Goal: Transaction & Acquisition: Subscribe to service/newsletter

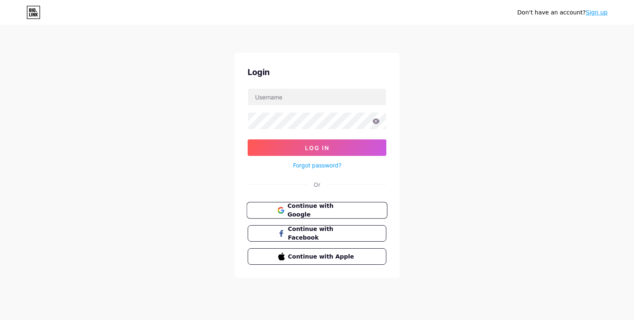
click at [335, 206] on span "Continue with Google" at bounding box center [321, 211] width 69 height 18
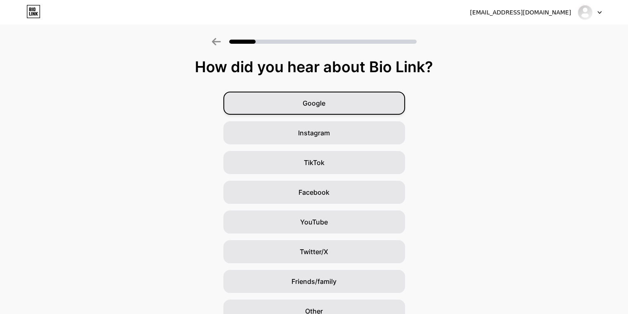
click at [330, 107] on div "Google" at bounding box center [314, 103] width 182 height 23
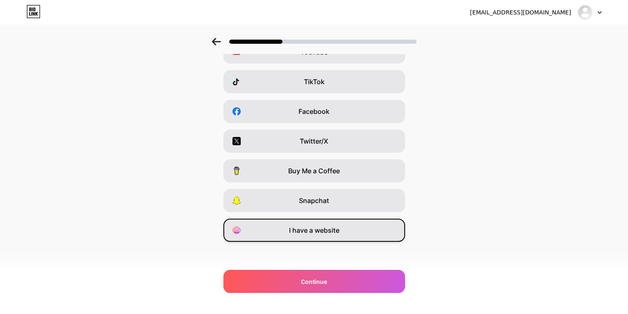
scroll to position [83, 0]
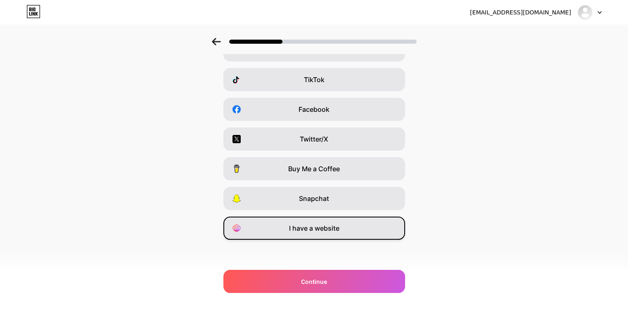
click at [346, 233] on div "I have a website" at bounding box center [314, 228] width 182 height 23
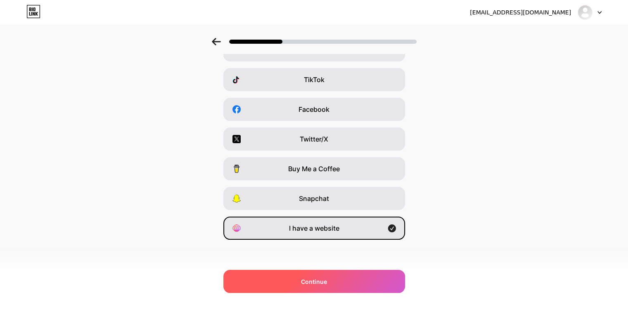
click at [324, 276] on div "Continue" at bounding box center [314, 281] width 182 height 23
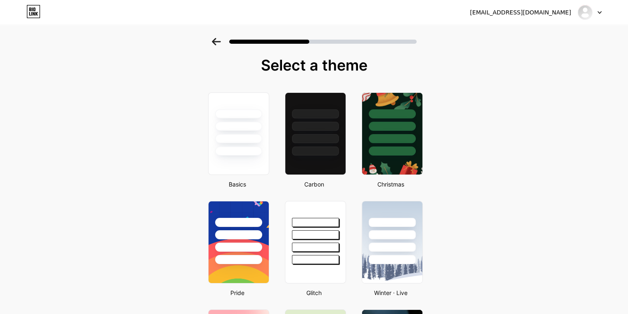
scroll to position [0, 0]
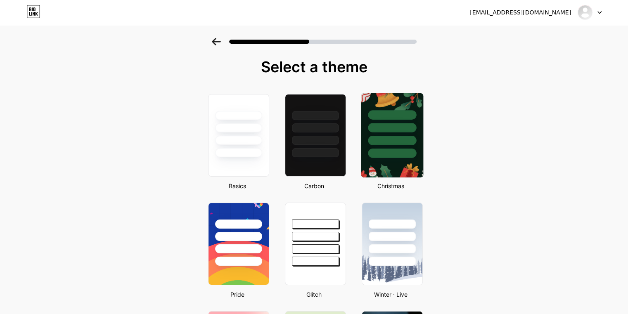
click at [397, 131] on div at bounding box center [392, 127] width 48 height 9
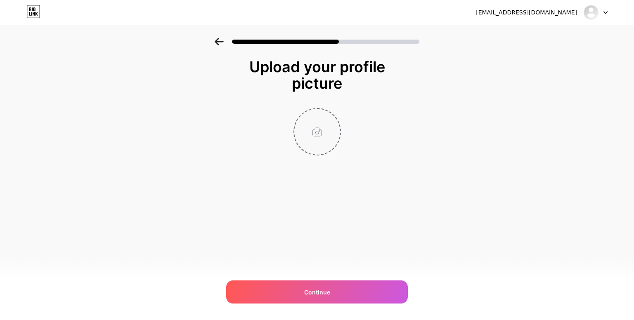
click at [329, 140] on input "file" at bounding box center [317, 132] width 46 height 46
type input "C:\fakepath\LOGO_GKE.png"
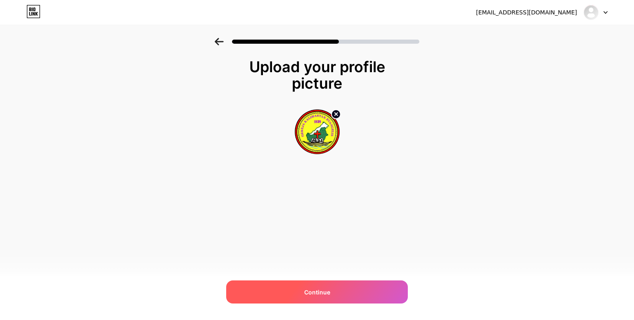
click at [316, 297] on div "Continue" at bounding box center [317, 292] width 182 height 23
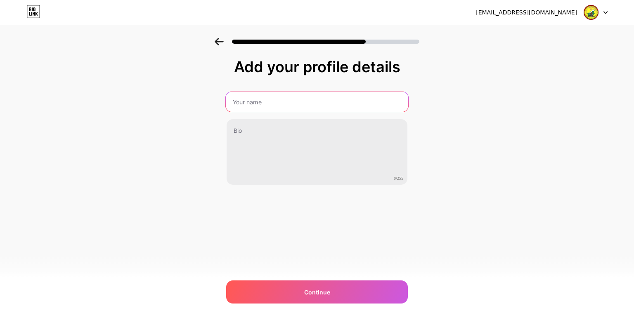
click at [283, 104] on input "text" at bounding box center [317, 102] width 183 height 20
type input "Absensi Kehadiran Kegiatan BTWG"
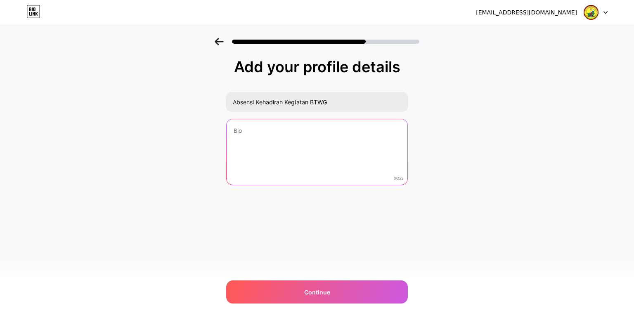
click at [323, 145] on textarea at bounding box center [317, 152] width 181 height 66
click at [261, 135] on textarea at bounding box center [317, 152] width 183 height 67
paste textarea "https://forms.gle/HoX4SAK2GmJB8LrRA"
type textarea "https://forms.gle/HoX4SAK2GmJB8LrRA"
paste textarea "https://forms.gle/HoX4SAK2GmJB8LrRA"
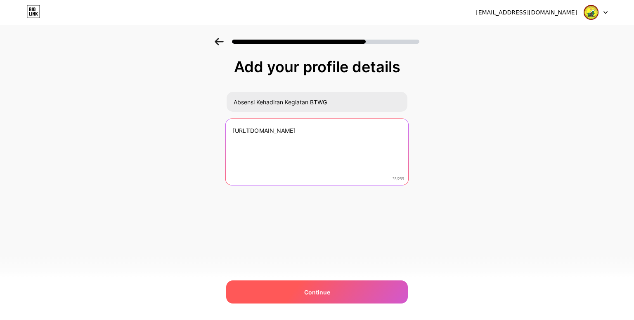
type textarea "https://forms.gle/HoX4SAK2GmJB8LrRA"
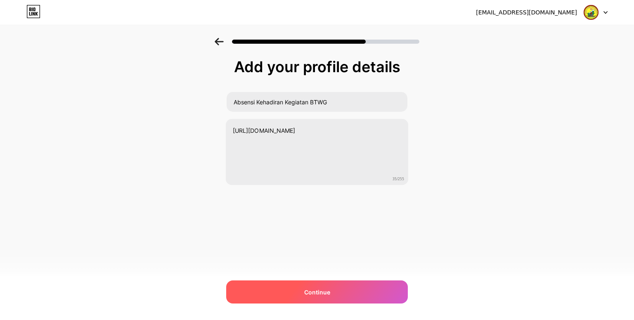
click at [344, 294] on div "Continue" at bounding box center [317, 292] width 182 height 23
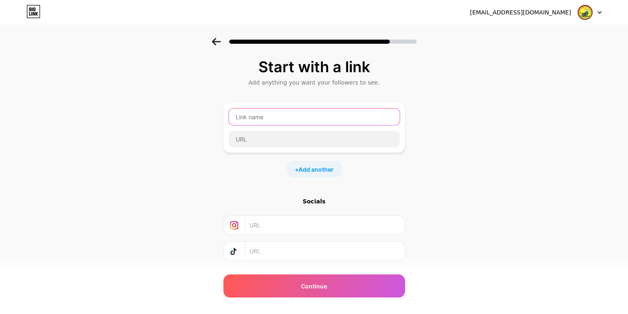
click at [268, 121] on input "text" at bounding box center [314, 117] width 171 height 17
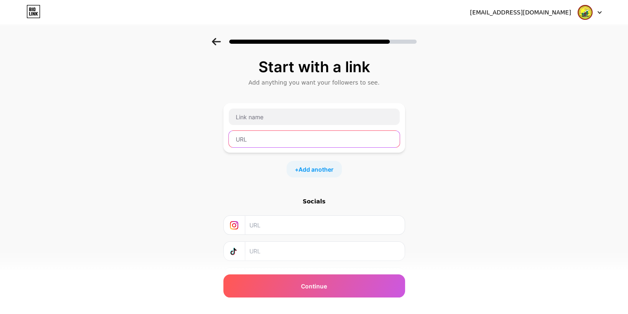
click at [271, 135] on input "text" at bounding box center [314, 139] width 171 height 17
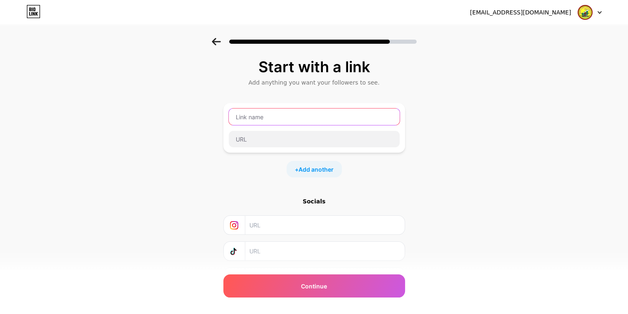
click at [272, 118] on input "text" at bounding box center [314, 117] width 171 height 17
paste input "https://forms.gle/HoX4SAK2GmJB8LrRA"
type input "https://forms.gle/HoX4SAK2GmJB8LrRA"
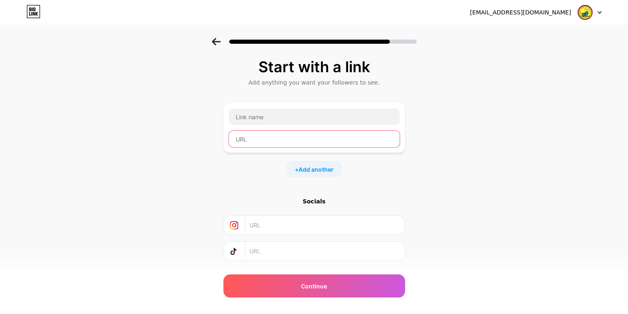
click at [270, 136] on input "text" at bounding box center [314, 139] width 171 height 17
paste input "https://forms.gle/HoX4SAK2GmJB8LrRA"
type input "https://forms.gle/HoX4SAK2GmJB8LrRA"
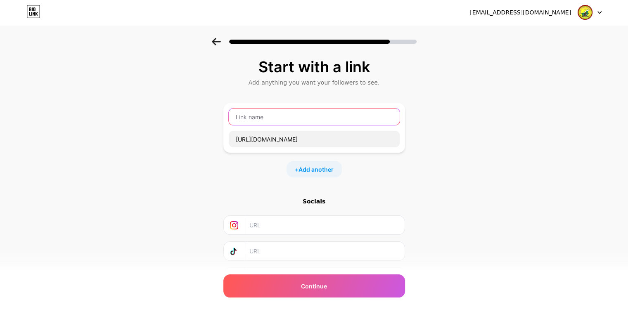
click at [272, 119] on input "text" at bounding box center [314, 117] width 171 height 17
type input "Form Kehadiran Kegiatan BTWG"
click at [318, 171] on span "Add another" at bounding box center [316, 169] width 35 height 9
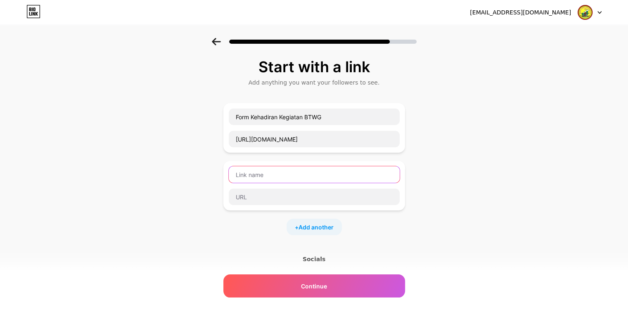
click at [311, 171] on input "text" at bounding box center [314, 174] width 171 height 17
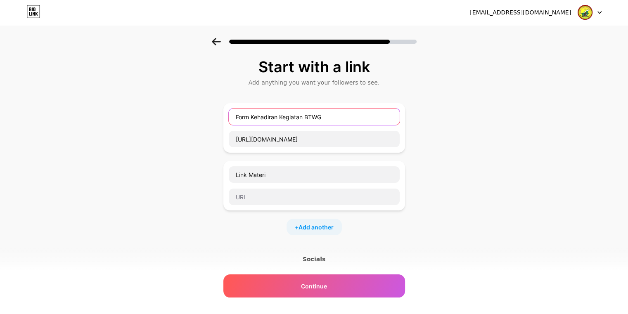
drag, startPoint x: 348, startPoint y: 113, endPoint x: 284, endPoint y: 116, distance: 63.7
click at [284, 116] on input "Form Kehadiran Kegiatan BTWG" at bounding box center [314, 117] width 171 height 17
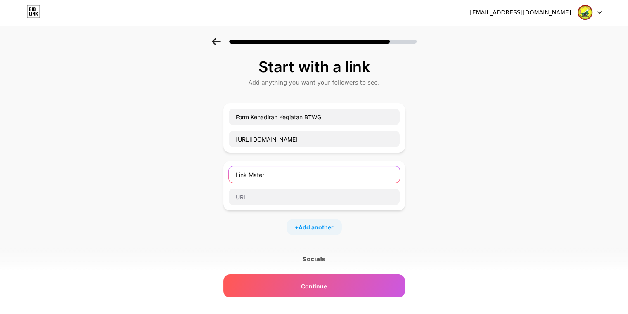
click at [277, 174] on input "Link Materi" at bounding box center [314, 174] width 171 height 17
paste input "Kegiatan BTWG"
type input "Link Materi Kegiatan BTWG"
click at [329, 226] on span "Add another" at bounding box center [316, 227] width 35 height 9
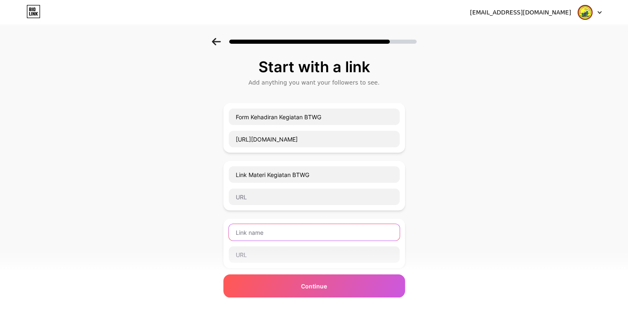
click at [266, 230] on input "text" at bounding box center [314, 232] width 171 height 17
type input "S"
type input "Sertikat"
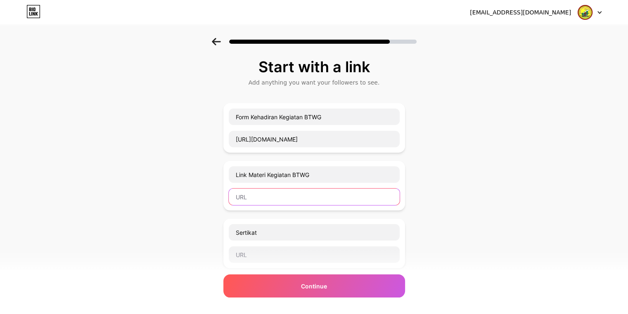
click at [264, 197] on input "text" at bounding box center [314, 197] width 171 height 17
paste input "https://drive.google.com/drive/folders/1b2svV9P8WDkeliqGfzc5YVAS4i_Sw4PL?usp=sh…"
type input "https://drive.google.com/drive/folders/1b2svV9P8WDkeliqGfzc5YVAS4i_Sw4PL?usp=sh…"
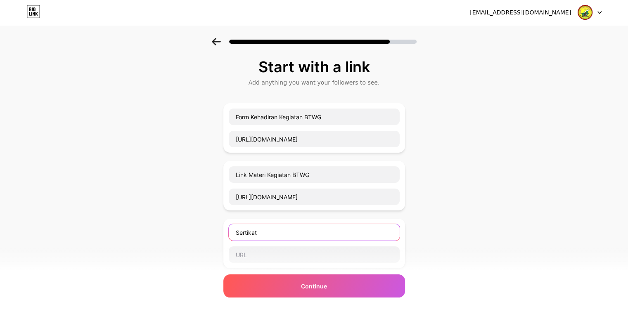
click at [266, 233] on input "Sertikat" at bounding box center [314, 232] width 171 height 17
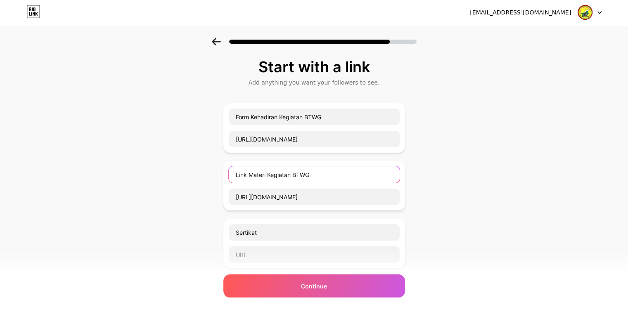
click at [253, 177] on input "Link Materi Kegiatan BTWG" at bounding box center [314, 174] width 171 height 17
type input "Materi Kegiatan BTWG"
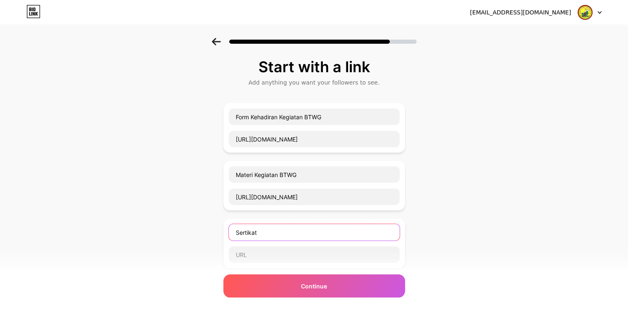
click at [263, 232] on input "Sertikat" at bounding box center [314, 232] width 171 height 17
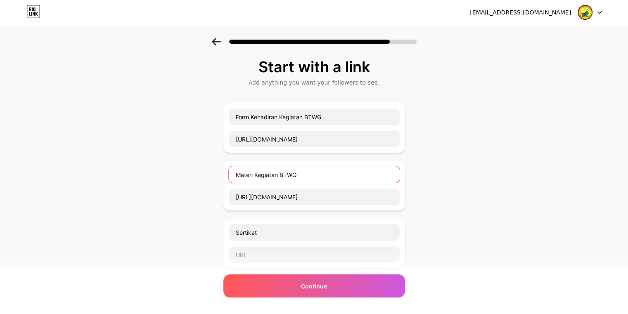
click at [302, 176] on input "Materi Kegiatan BTWG" at bounding box center [314, 174] width 171 height 17
drag, startPoint x: 302, startPoint y: 175, endPoint x: 258, endPoint y: 175, distance: 44.6
click at [258, 175] on input "Materi Kegiatan BTWG" at bounding box center [314, 174] width 171 height 17
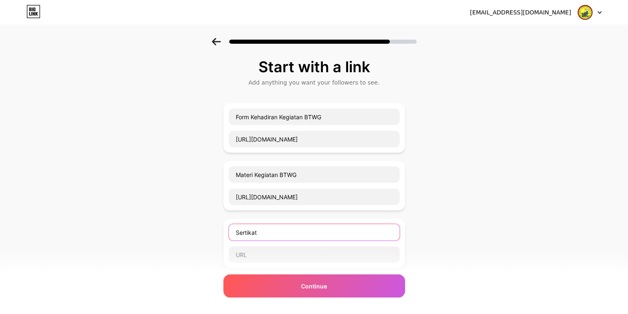
click at [271, 231] on input "Sertikat" at bounding box center [314, 232] width 171 height 17
paste input "Kegiatan BTWG"
type input "Sertikat Kegiatan BTWG"
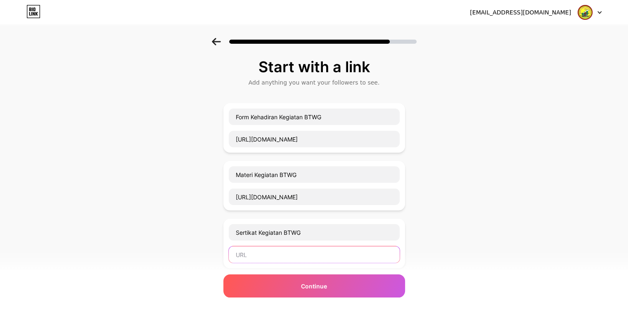
click at [304, 253] on input "text" at bounding box center [314, 255] width 171 height 17
paste input "https://drive.google.com/drive/folders/1sEF5mGn0EaP-z7_TzuL71Xjfry_F3fdR?usp=sh…"
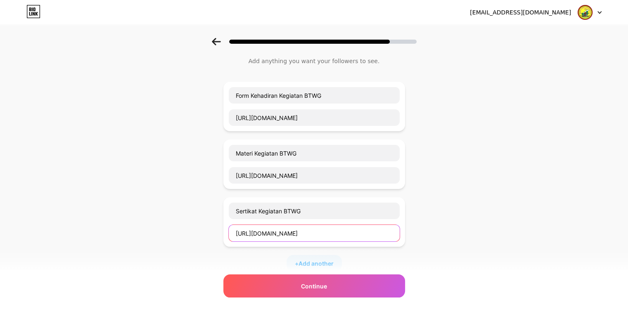
scroll to position [41, 0]
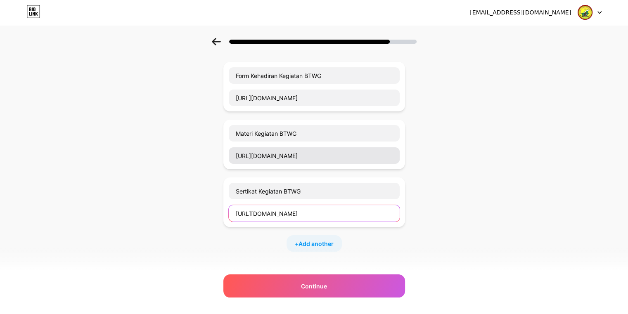
type input "https://drive.google.com/drive/folders/1sEF5mGn0EaP-z7_TzuL71Xjfry_F3fdR?usp=sh…"
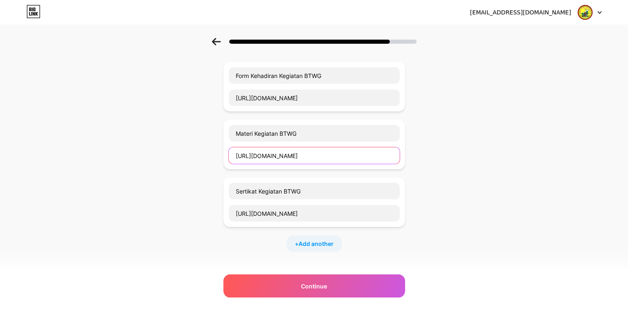
scroll to position [0, 0]
click at [353, 157] on input "https://drive.google.com/drive/folders/1b2svV9P8WDkeliqGfzc5YVAS4i_Sw4PL?usp=sh…" at bounding box center [314, 155] width 171 height 17
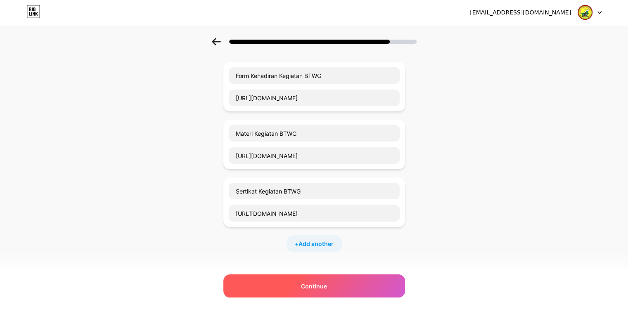
click at [347, 285] on div "Continue" at bounding box center [314, 286] width 182 height 23
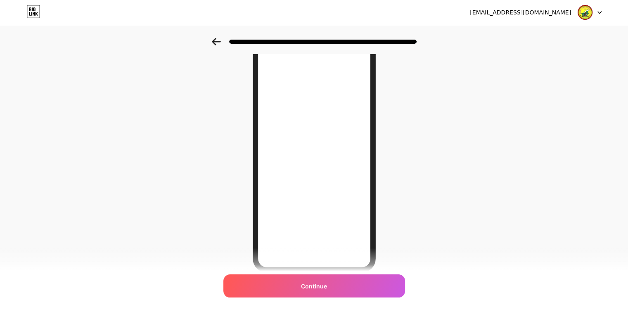
scroll to position [18, 0]
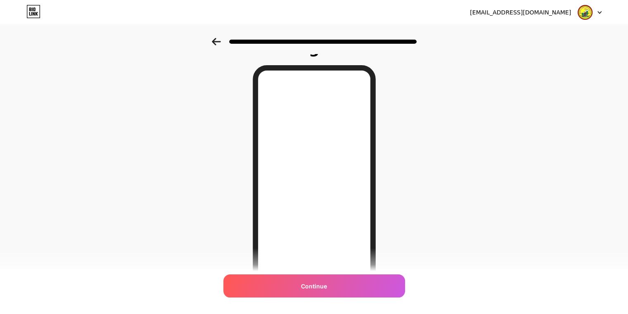
click at [31, 15] on icon at bounding box center [33, 11] width 14 height 13
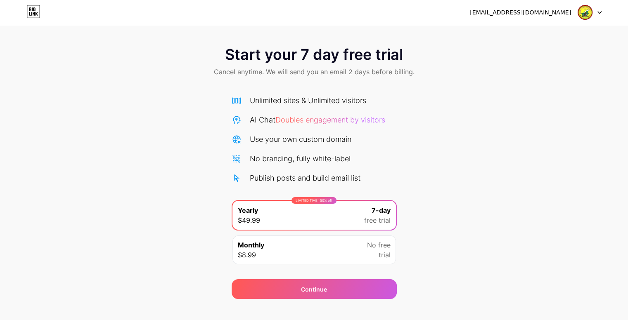
click at [600, 17] on div at bounding box center [590, 12] width 24 height 15
click at [353, 40] on div "Start your 7 day free trial Cancel anytime. We will send you an email 2 days be…" at bounding box center [314, 62] width 628 height 49
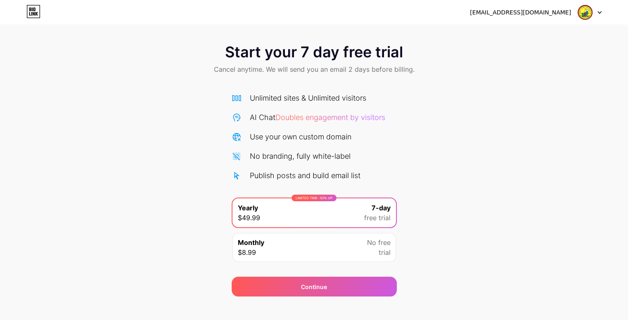
scroll to position [12, 0]
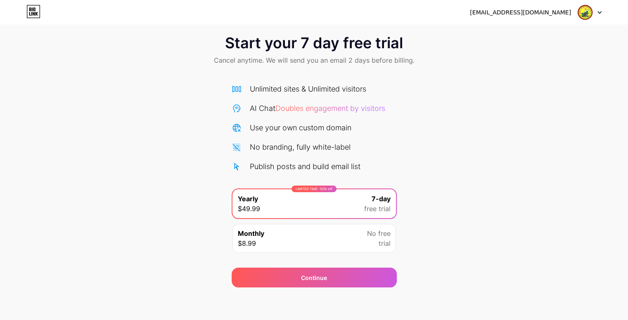
click at [330, 114] on div "AI Chat Doubles engagement by visitors" at bounding box center [317, 108] width 135 height 11
click at [348, 52] on div "Start your 7 day free trial Cancel anytime. We will send you an email 2 days be…" at bounding box center [314, 50] width 628 height 49
click at [300, 136] on div "Unlimited sites & Unlimited visitors AI Chat Doubles engagement by visitors Use…" at bounding box center [314, 127] width 165 height 89
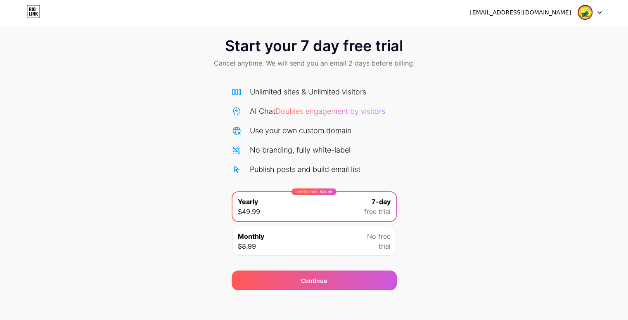
scroll to position [12, 0]
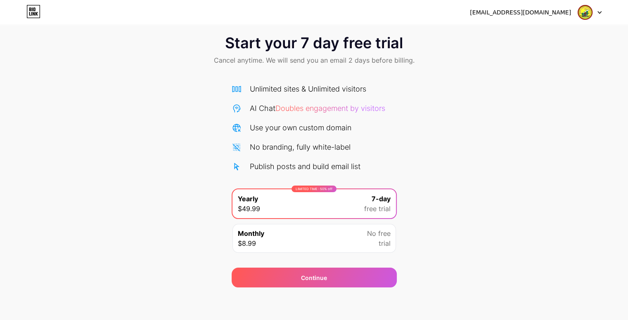
click at [274, 167] on div "Publish posts and build email list" at bounding box center [305, 166] width 111 height 11
click at [249, 39] on span "Start your 7 day free trial" at bounding box center [314, 43] width 178 height 17
click at [282, 38] on span "Start your 7 day free trial" at bounding box center [314, 43] width 178 height 17
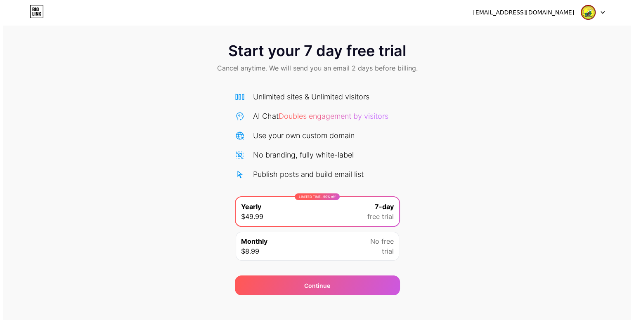
scroll to position [0, 0]
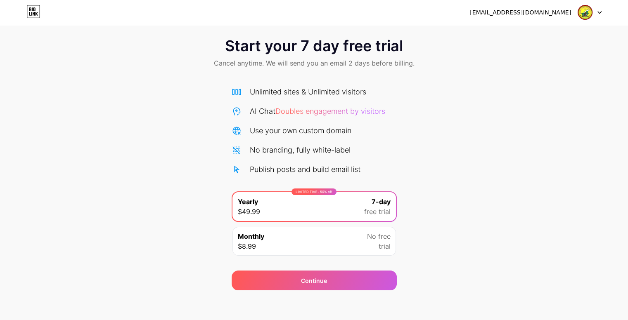
scroll to position [12, 0]
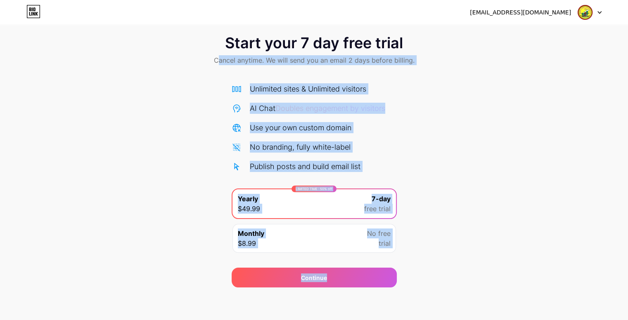
drag, startPoint x: 415, startPoint y: 288, endPoint x: 218, endPoint y: 57, distance: 303.1
click at [218, 57] on div "[EMAIL_ADDRESS][DOMAIN_NAME] Logout Link Copied Start your 7 day free trial Can…" at bounding box center [314, 154] width 628 height 332
click at [175, 156] on div "Start your 7 day free trial Cancel anytime. We will send you an email 2 days be…" at bounding box center [314, 156] width 628 height 261
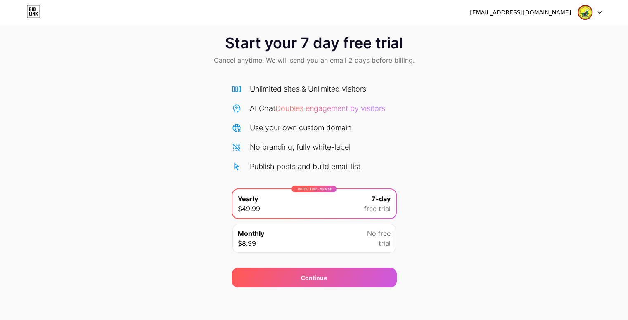
scroll to position [0, 0]
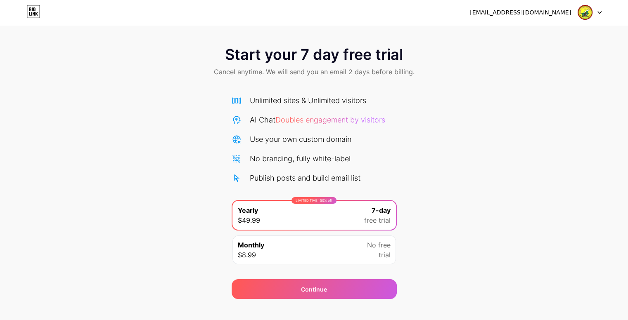
click at [301, 70] on span "Cancel anytime. We will send you an email 2 days before billing." at bounding box center [314, 72] width 201 height 10
click at [347, 219] on div "LIMITED TIME : 50% off Yearly $49.99 7-day free trial" at bounding box center [314, 215] width 164 height 29
click at [330, 237] on div "Monthly $8.99 No free trial" at bounding box center [314, 250] width 164 height 29
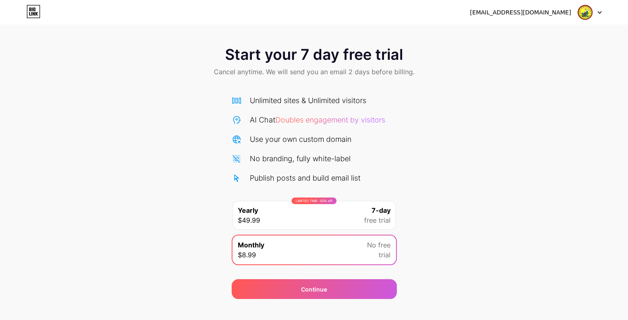
click at [325, 223] on div "LIMITED TIME : 50% off Yearly $49.99 7-day free trial" at bounding box center [314, 215] width 164 height 29
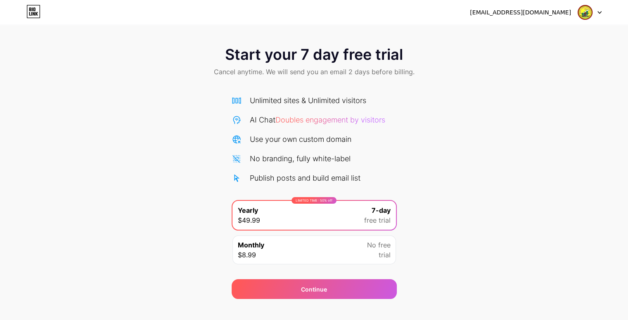
click at [327, 149] on div "Unlimited sites & Unlimited visitors AI Chat Doubles engagement by visitors Use…" at bounding box center [314, 139] width 165 height 89
click at [297, 96] on div "Unlimited sites & Unlimited visitors" at bounding box center [308, 100] width 116 height 11
click at [332, 78] on div "Start your 7 day free trial Cancel anytime. We will send you an email 2 days be…" at bounding box center [314, 62] width 628 height 49
click at [537, 17] on div "[EMAIL_ADDRESS][DOMAIN_NAME]" at bounding box center [536, 12] width 132 height 15
click at [271, 66] on div "Start your 7 day free trial Cancel anytime. We will send you an email 2 days be…" at bounding box center [314, 62] width 628 height 49
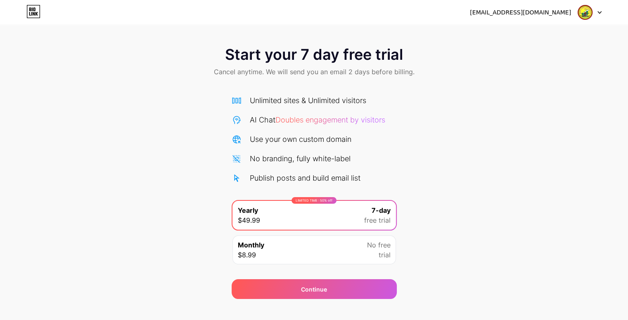
click at [263, 93] on div "Unlimited sites & Unlimited visitors AI Chat Doubles engagement by visitors Use…" at bounding box center [314, 178] width 165 height 183
click at [266, 103] on div "Unlimited sites & Unlimited visitors" at bounding box center [308, 100] width 116 height 11
click at [292, 123] on span "Doubles engagement by visitors" at bounding box center [330, 120] width 110 height 9
click at [344, 123] on span "Doubles engagement by visitors" at bounding box center [330, 120] width 110 height 9
drag, startPoint x: 333, startPoint y: 145, endPoint x: 327, endPoint y: 157, distance: 13.7
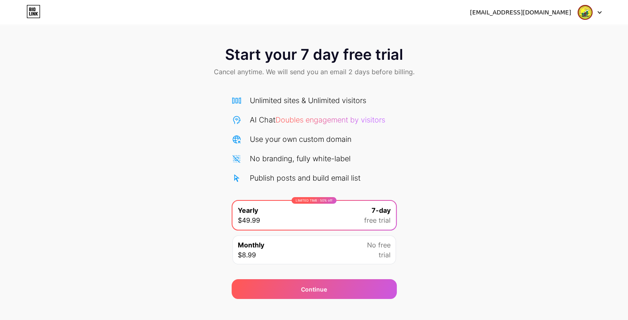
click at [332, 145] on div "Unlimited sites & Unlimited visitors AI Chat Doubles engagement by visitors Use…" at bounding box center [314, 139] width 165 height 89
click at [325, 161] on div "No branding, fully white-label" at bounding box center [300, 158] width 101 height 11
drag, startPoint x: 306, startPoint y: 291, endPoint x: 353, endPoint y: 259, distance: 56.5
click at [306, 290] on div "Continue" at bounding box center [314, 289] width 26 height 9
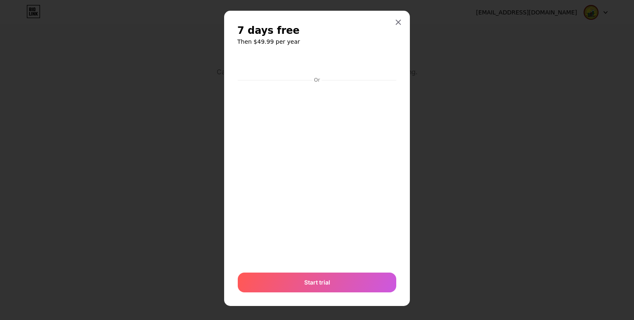
scroll to position [12, 0]
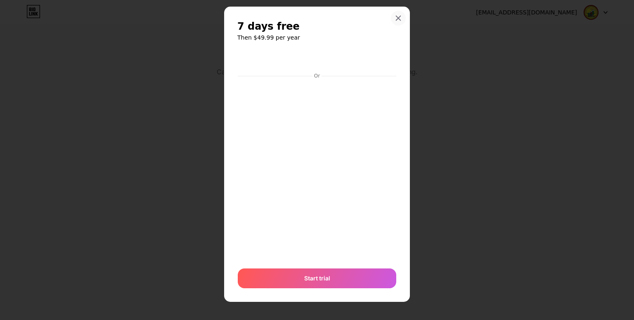
click at [401, 15] on div at bounding box center [398, 18] width 15 height 15
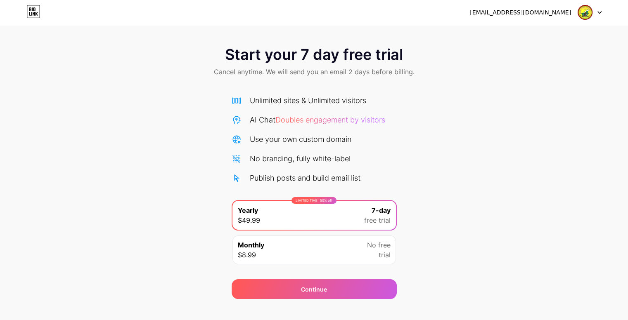
click at [519, 8] on div "[EMAIL_ADDRESS][DOMAIN_NAME]" at bounding box center [520, 12] width 101 height 9
click at [600, 9] on div at bounding box center [590, 12] width 24 height 15
click at [530, 15] on div "[EMAIL_ADDRESS][DOMAIN_NAME]" at bounding box center [520, 12] width 101 height 9
click at [570, 14] on div "[EMAIL_ADDRESS][DOMAIN_NAME]" at bounding box center [520, 12] width 101 height 9
click at [579, 15] on img at bounding box center [585, 13] width 16 height 16
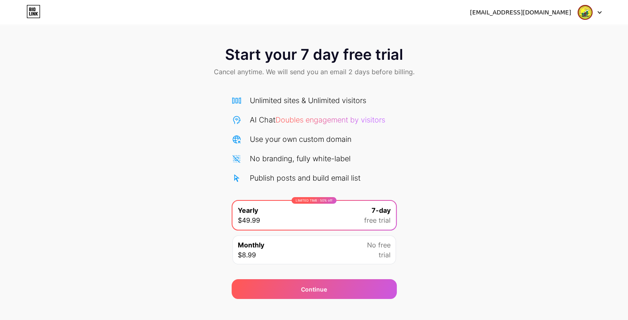
click at [585, 15] on img at bounding box center [585, 13] width 16 height 16
click at [587, 12] on img at bounding box center [585, 13] width 16 height 16
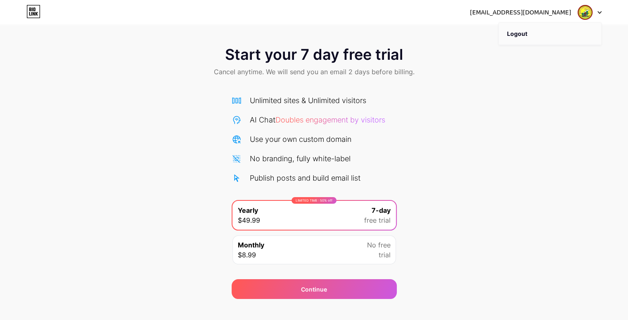
click at [520, 37] on li "Logout" at bounding box center [550, 34] width 102 height 22
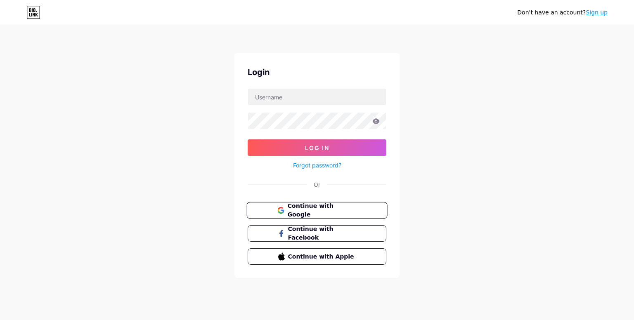
click at [321, 212] on span "Continue with Google" at bounding box center [321, 211] width 69 height 18
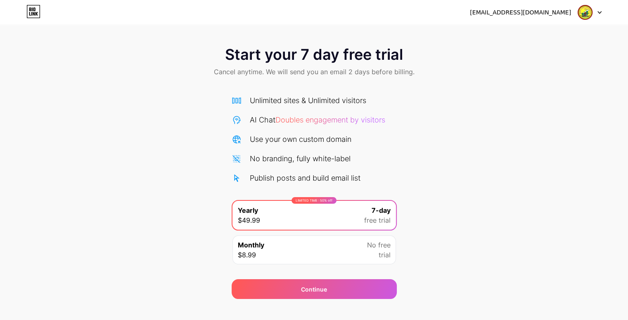
click at [38, 17] on icon at bounding box center [33, 11] width 14 height 13
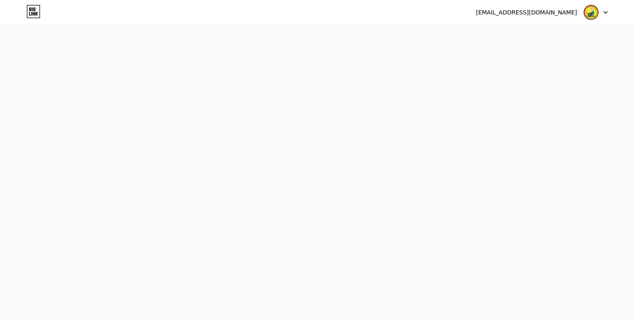
click at [38, 17] on icon at bounding box center [33, 11] width 14 height 13
click at [38, 0] on html at bounding box center [317, 0] width 634 height 0
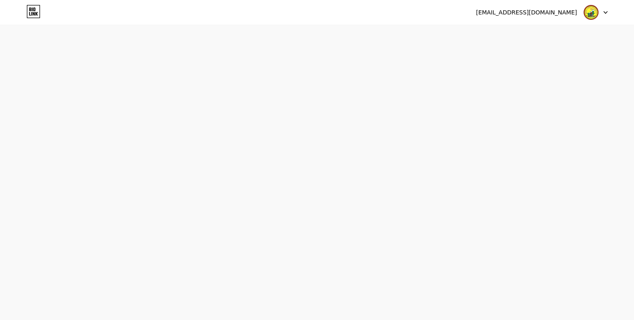
click at [38, 17] on icon at bounding box center [33, 11] width 14 height 13
click at [38, 0] on html at bounding box center [317, 0] width 634 height 0
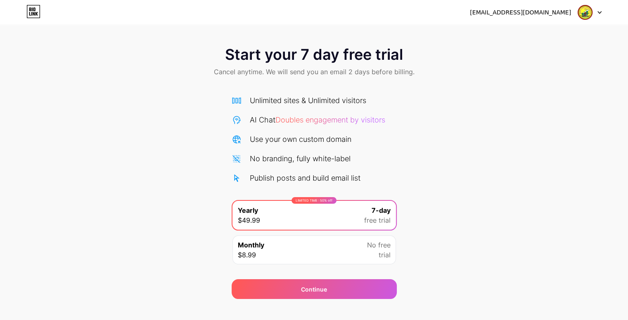
click at [38, 17] on icon at bounding box center [33, 11] width 14 height 13
click at [234, 102] on icon at bounding box center [236, 100] width 9 height 6
click at [258, 72] on span "Cancel anytime. We will send you an email 2 days before billing." at bounding box center [314, 72] width 201 height 10
click at [300, 63] on div "Start your 7 day free trial Cancel anytime. We will send you an email 2 days be…" at bounding box center [314, 62] width 628 height 49
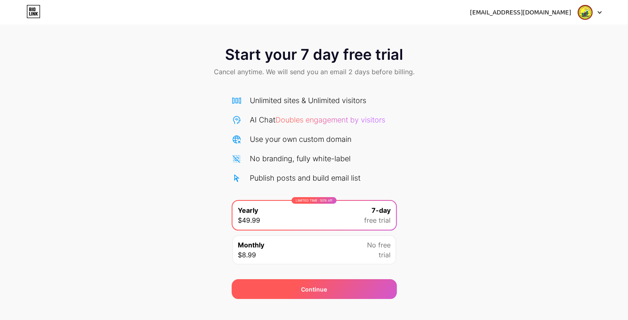
click at [341, 285] on div "Continue" at bounding box center [314, 290] width 165 height 20
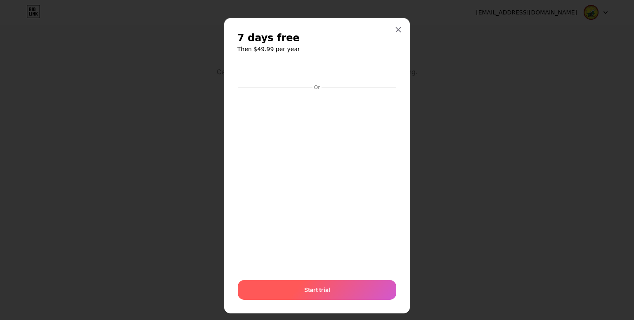
click at [317, 291] on span "Start trial" at bounding box center [317, 290] width 26 height 9
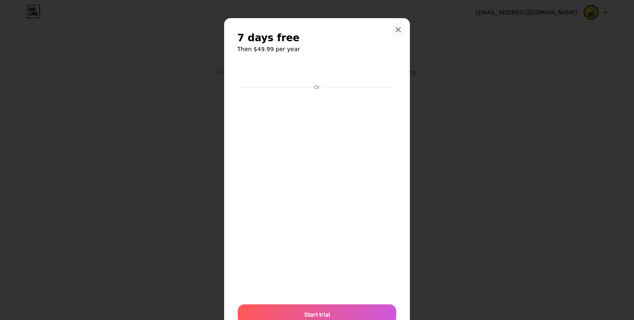
click at [396, 28] on icon at bounding box center [398, 29] width 7 height 7
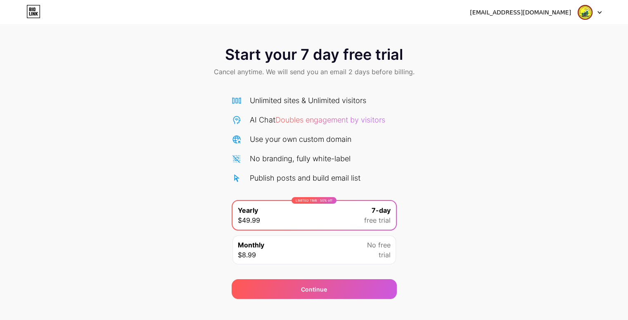
scroll to position [12, 0]
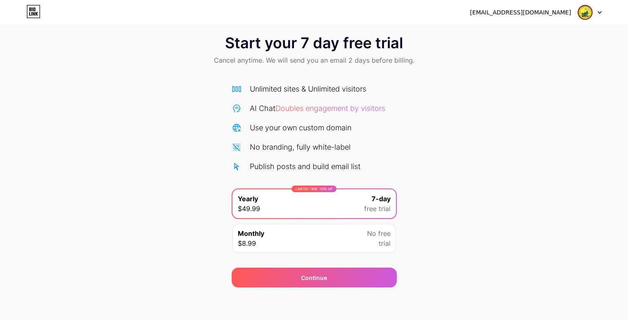
click at [268, 135] on div "Unlimited sites & Unlimited visitors AI Chat Doubles engagement by visitors Use…" at bounding box center [314, 127] width 165 height 89
click at [266, 128] on div "Use your own custom domain" at bounding box center [301, 127] width 102 height 11
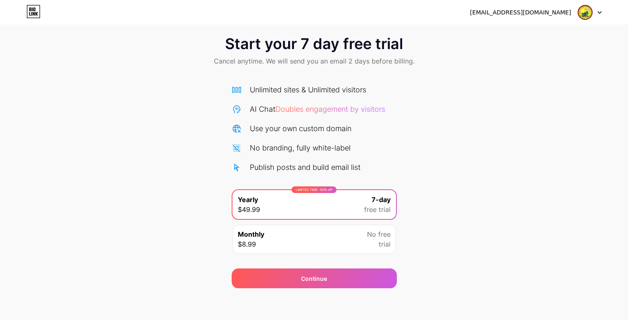
scroll to position [0, 0]
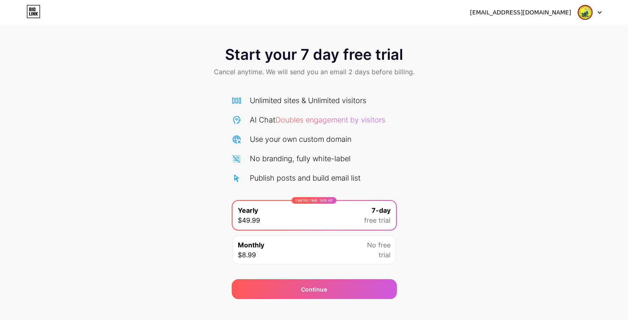
click at [590, 121] on div "Start your 7 day free trial Cancel anytime. We will send you an email 2 days be…" at bounding box center [314, 168] width 628 height 261
click at [588, 13] on img at bounding box center [585, 13] width 16 height 16
